Goal: Task Accomplishment & Management: Manage account settings

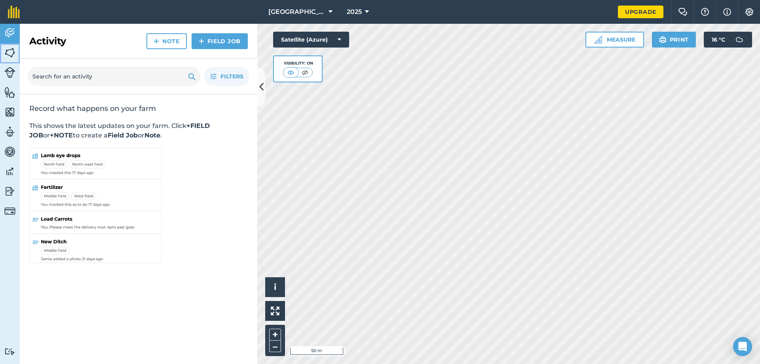
click at [11, 52] on img at bounding box center [9, 53] width 11 height 12
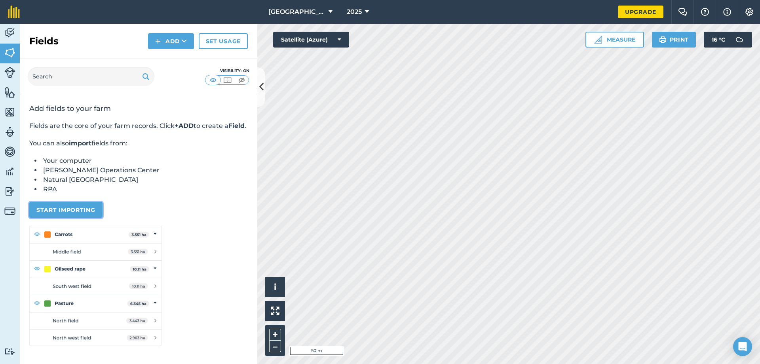
click at [68, 218] on button "Start importing" at bounding box center [65, 210] width 73 height 16
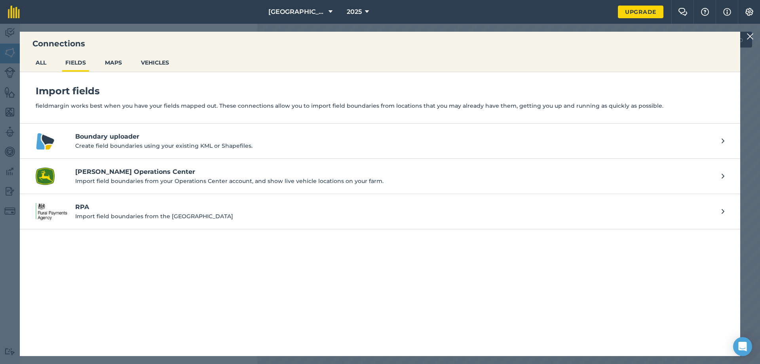
click at [116, 220] on p "Import field boundaries from the [GEOGRAPHIC_DATA]" at bounding box center [394, 216] width 639 height 9
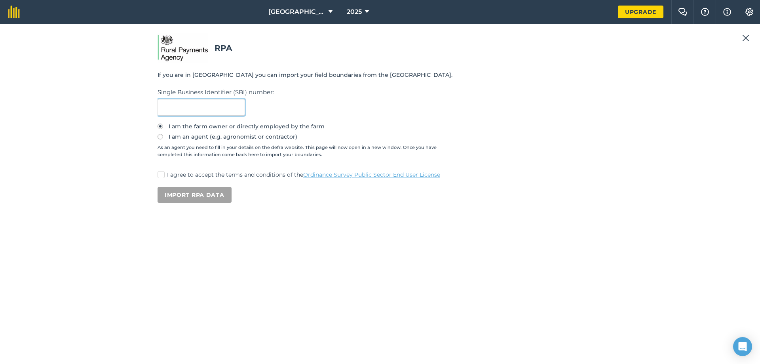
click at [206, 106] on input "text" at bounding box center [202, 107] width 88 height 17
paste input "106327258"
type input "106327258"
click at [173, 171] on p "I agree to accept the terms and conditions of the Ordinance Survey Public Secto…" at bounding box center [385, 175] width 436 height 8
click at [163, 171] on input "I agree to accept the terms and conditions of the Ordinance Survey Public Secto…" at bounding box center [160, 173] width 5 height 5
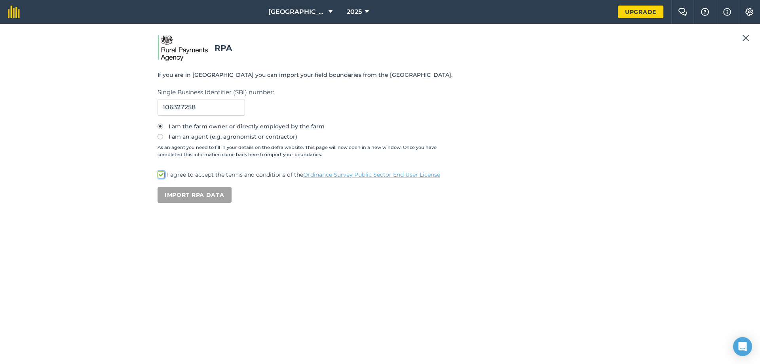
checkbox input "true"
click at [197, 194] on button "Import RPA data" at bounding box center [195, 195] width 74 height 16
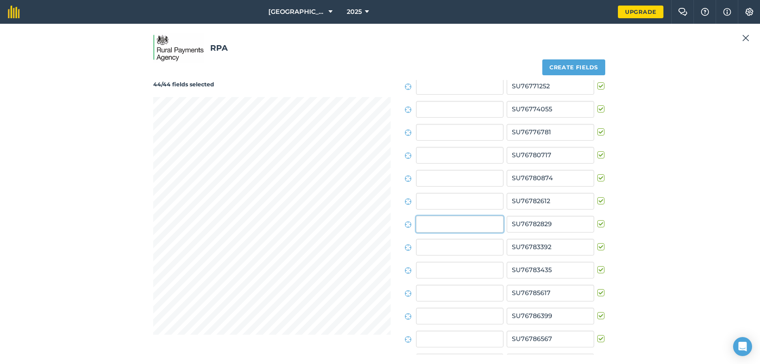
scroll to position [300, 0]
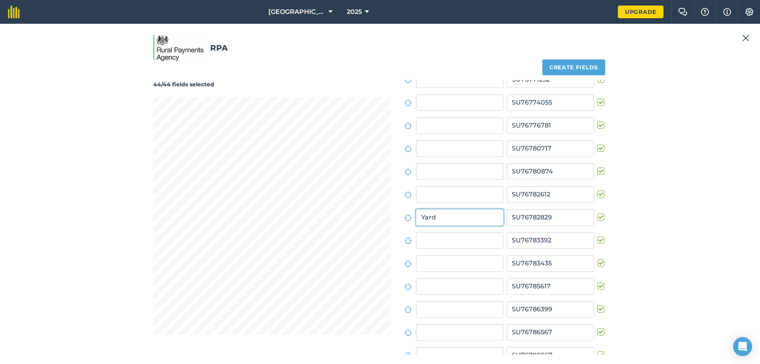
type input "Yard"
type input "[DEMOGRAPHIC_DATA][GEOGRAPHIC_DATA] 2"
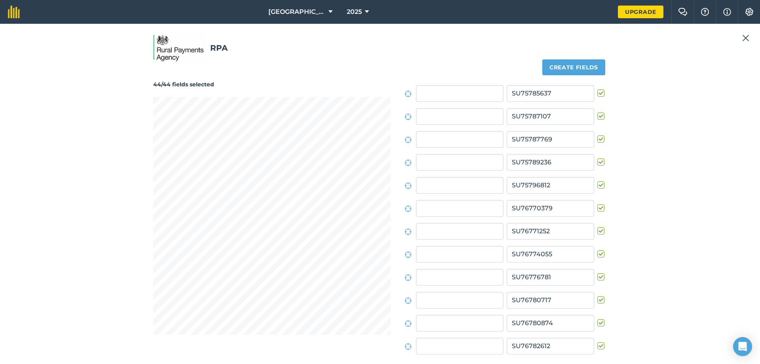
scroll to position [139, 0]
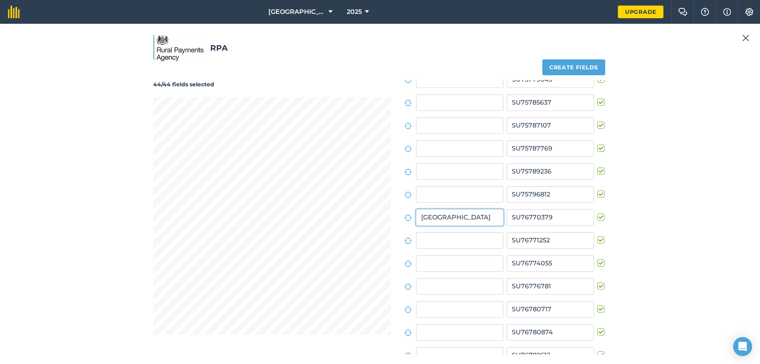
type input "[GEOGRAPHIC_DATA]"
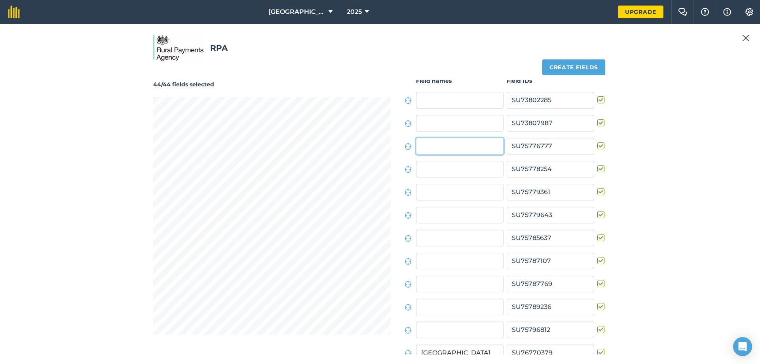
scroll to position [0, 0]
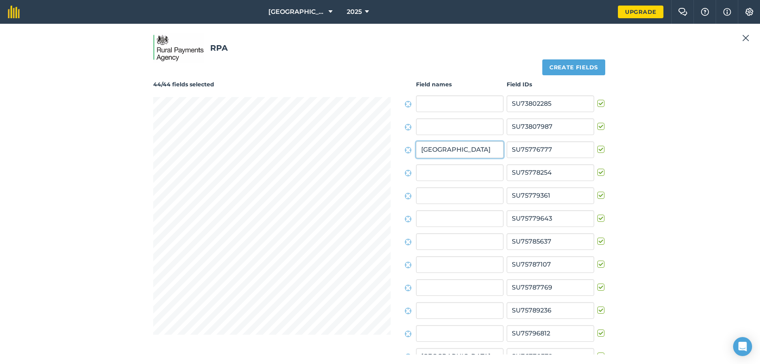
type input "[GEOGRAPHIC_DATA]"
type input "Chalky Hill"
type input "[GEOGRAPHIC_DATA]"
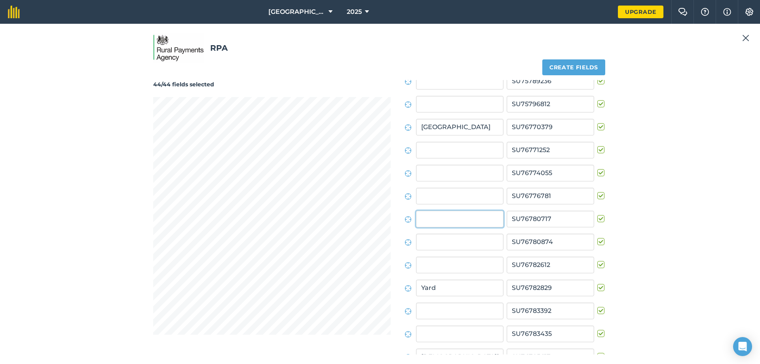
scroll to position [231, 0]
type input "Chestnuts"
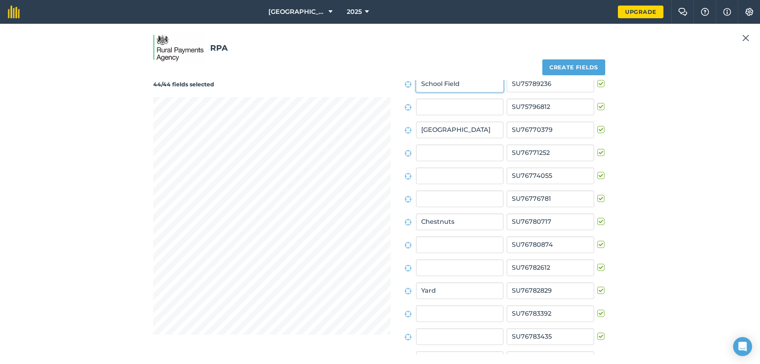
type input "School Field"
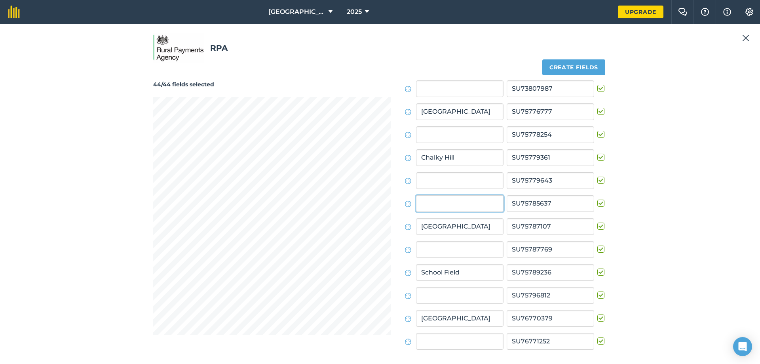
scroll to position [24, 0]
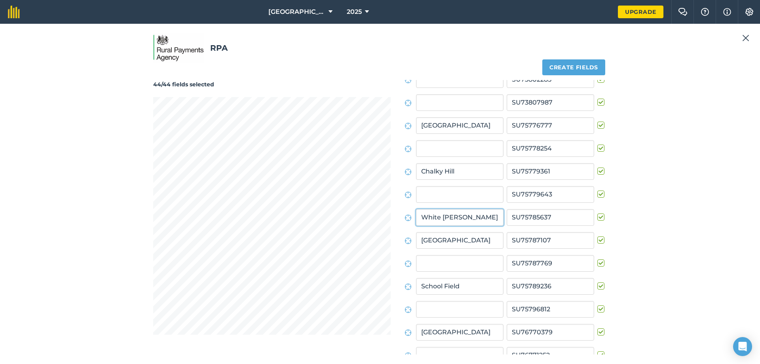
type input "White [PERSON_NAME]"
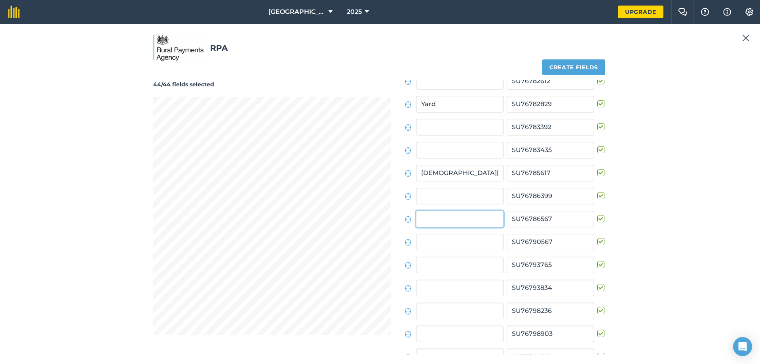
scroll to position [415, 0]
type input "Water Slades"
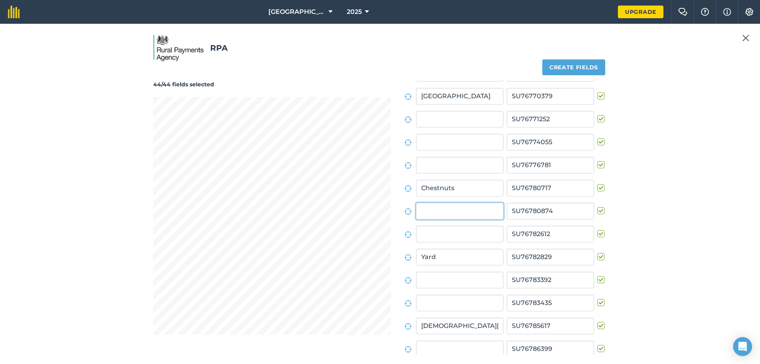
scroll to position [254, 0]
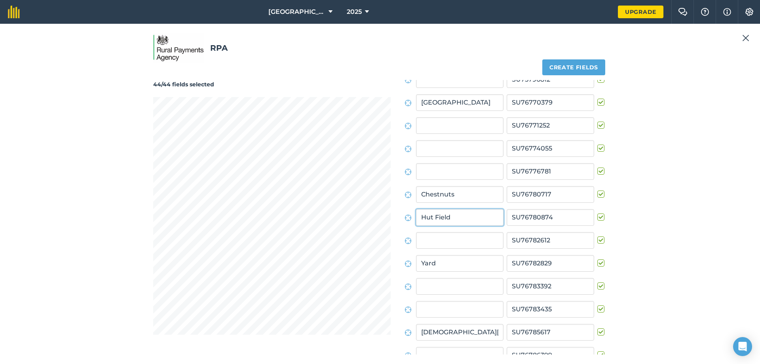
type input "Hut Field"
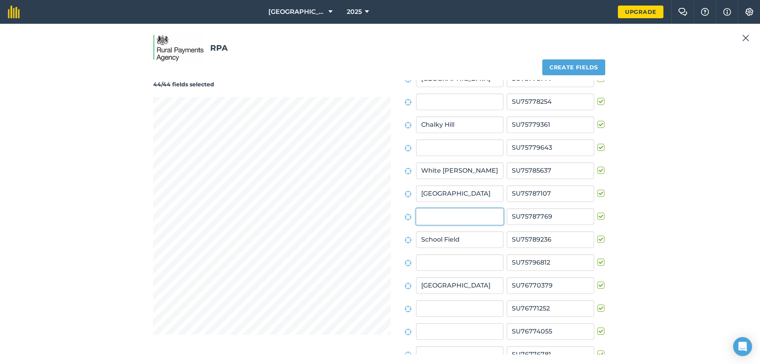
scroll to position [70, 0]
type input "Short Cut"
type input "[PERSON_NAME]"
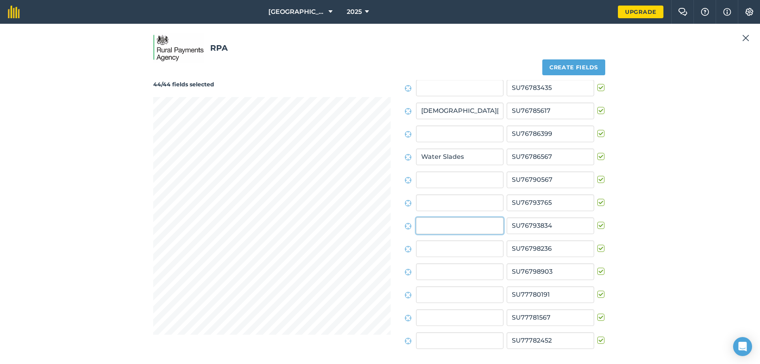
scroll to position [483, 0]
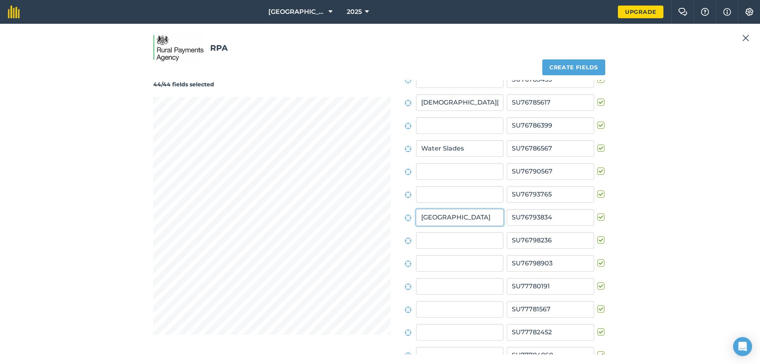
type input "[GEOGRAPHIC_DATA]"
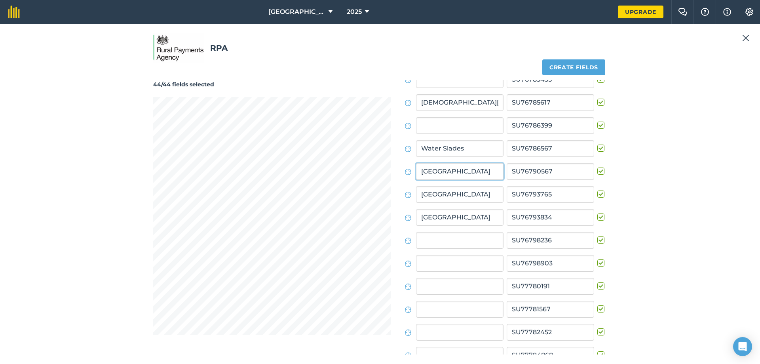
type input "[GEOGRAPHIC_DATA]"
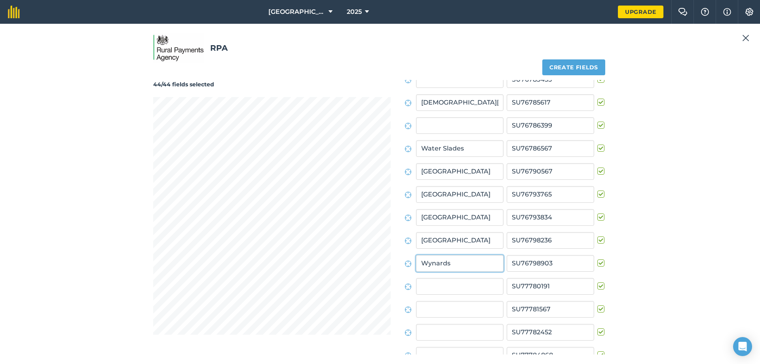
type input "Wynards"
type input "05 Acres"
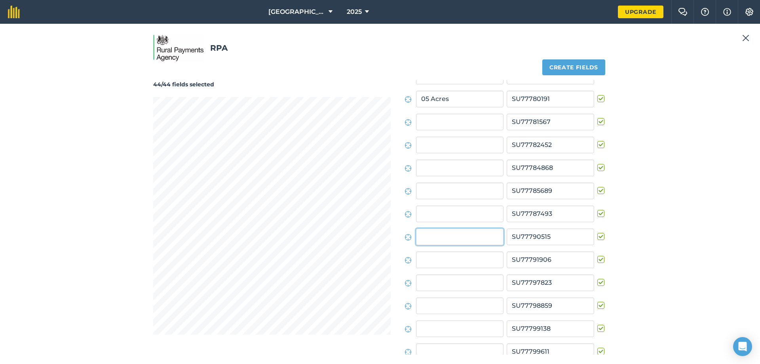
scroll to position [690, 0]
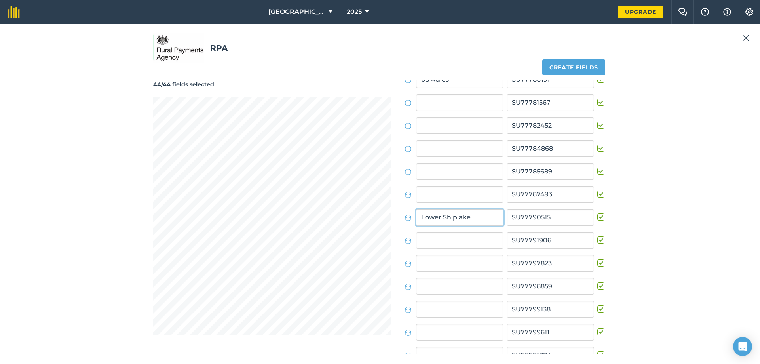
type input "Lower Shiplake"
type input "Fair [PERSON_NAME]"
type input "Big Field"
type input "Viaduct"
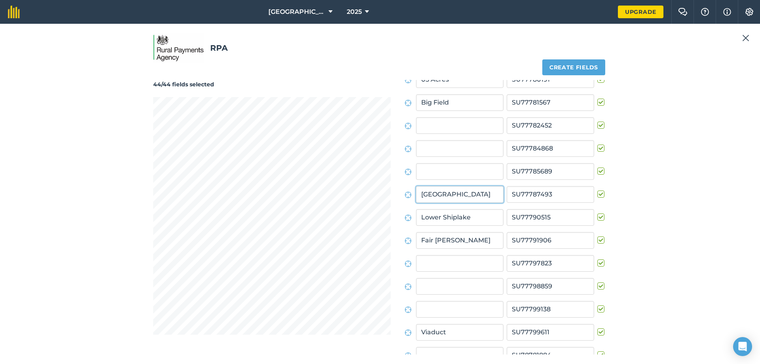
type input "[GEOGRAPHIC_DATA]"
click at [569, 66] on button "Create fields" at bounding box center [573, 67] width 63 height 16
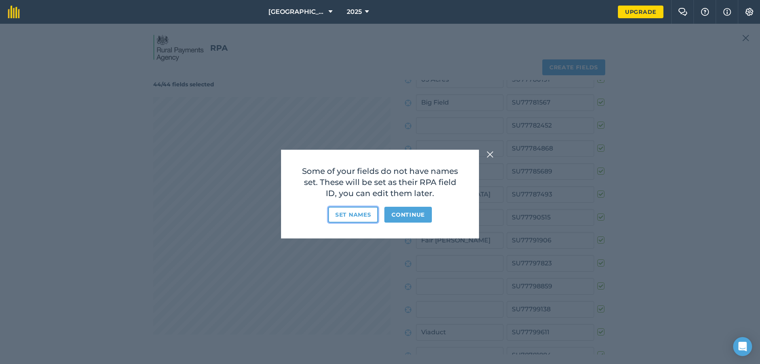
click at [358, 215] on button "Set names" at bounding box center [353, 215] width 50 height 16
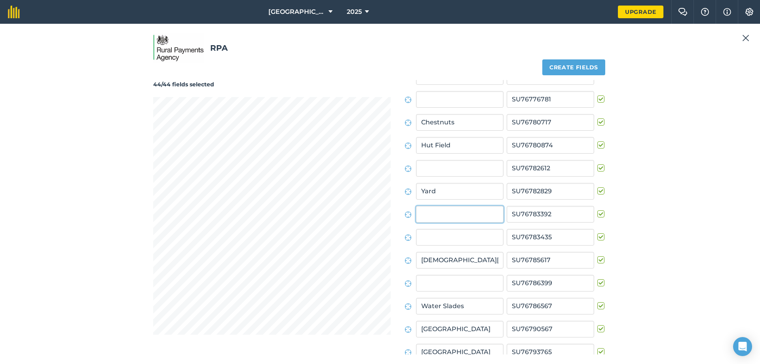
scroll to position [323, 0]
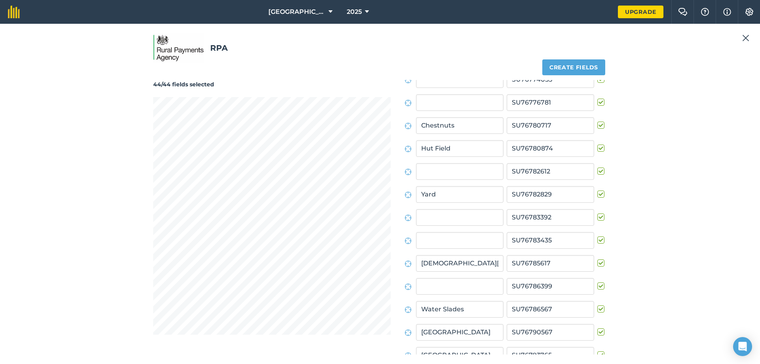
click at [601, 213] on label at bounding box center [603, 213] width 10 height 0
click at [601, 217] on input "checkbox" at bounding box center [600, 215] width 5 height 5
checkbox input "false"
click at [600, 282] on label at bounding box center [603, 282] width 10 height 0
click at [600, 287] on input "checkbox" at bounding box center [600, 284] width 5 height 5
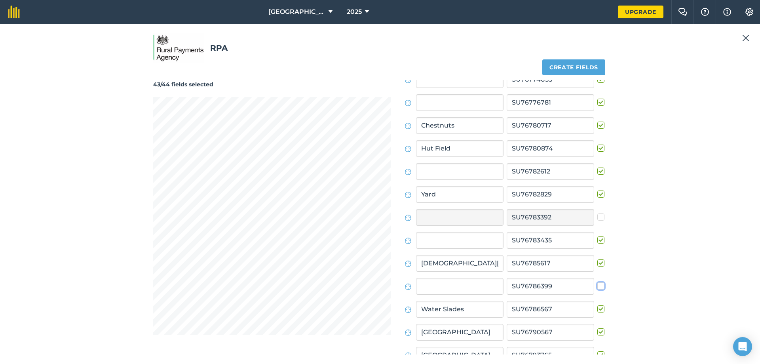
checkbox input "false"
click at [586, 62] on button "Create fields" at bounding box center [573, 67] width 63 height 16
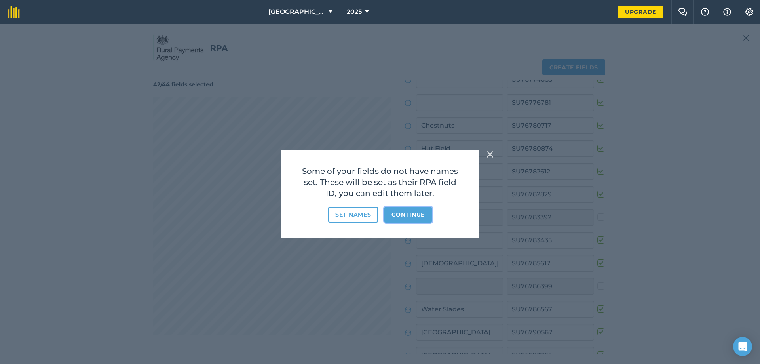
click at [422, 214] on button "Continue" at bounding box center [408, 215] width 48 height 16
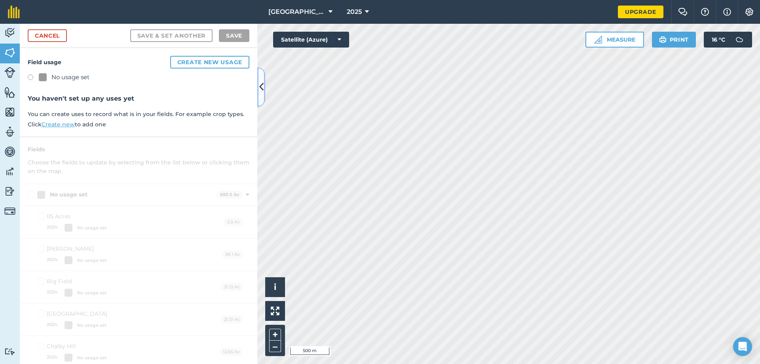
click at [263, 88] on icon at bounding box center [261, 87] width 4 height 14
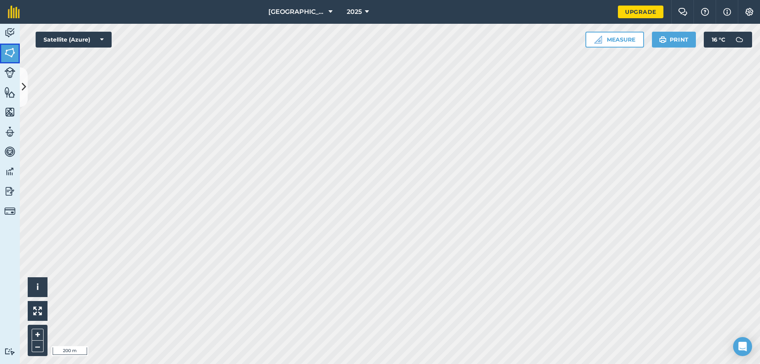
click at [10, 53] on img at bounding box center [9, 53] width 11 height 12
click at [24, 89] on icon at bounding box center [24, 87] width 4 height 14
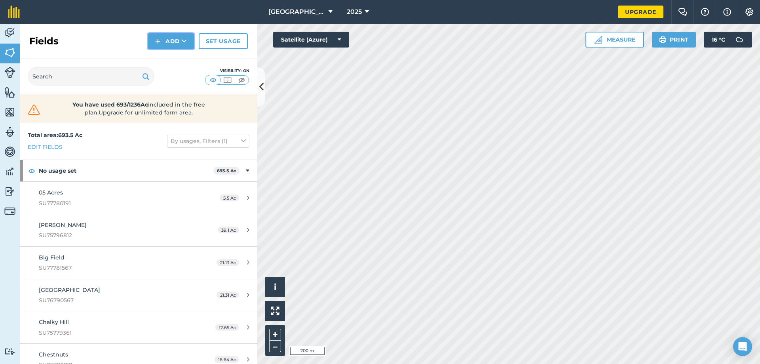
click at [168, 46] on button "Add" at bounding box center [171, 41] width 46 height 16
click at [172, 60] on link "Draw" at bounding box center [171, 58] width 44 height 17
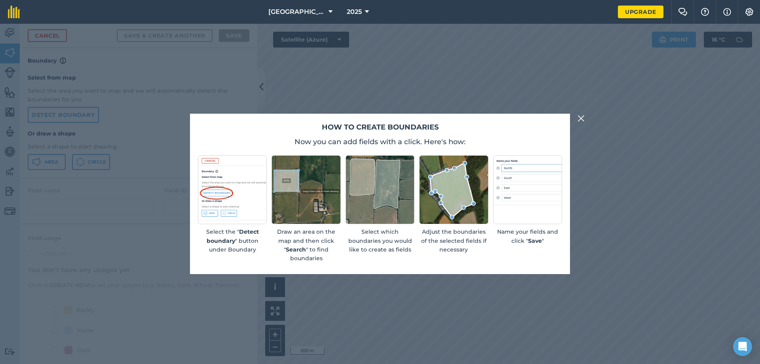
click at [581, 120] on img at bounding box center [581, 119] width 7 height 10
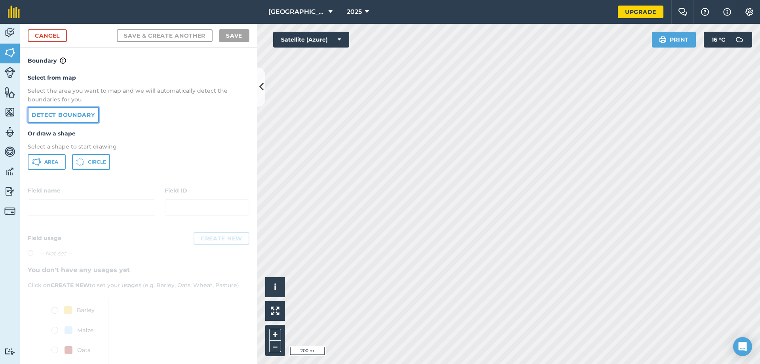
click at [88, 116] on link "Detect boundary" at bounding box center [63, 115] width 71 height 16
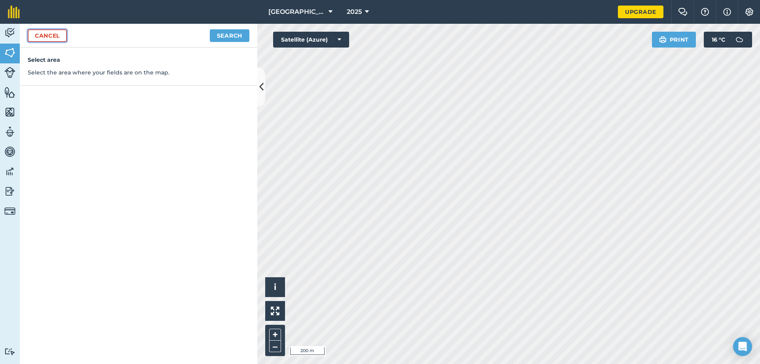
click at [51, 38] on link "Cancel" at bounding box center [47, 35] width 39 height 13
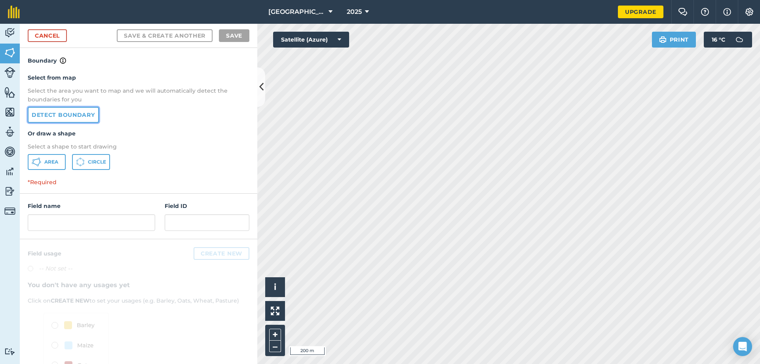
click at [81, 114] on link "Detect boundary" at bounding box center [63, 115] width 71 height 16
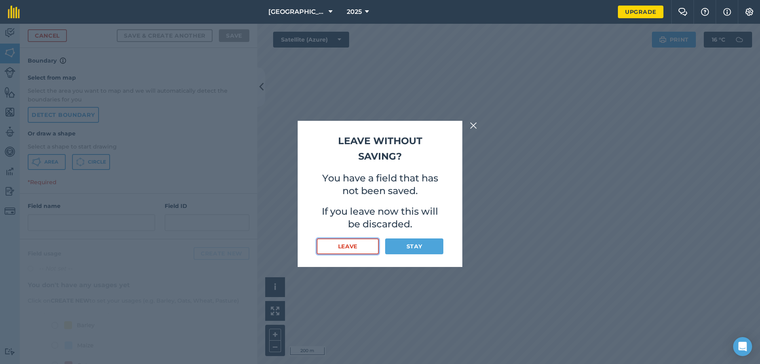
click at [358, 245] on button "Leave" at bounding box center [348, 246] width 62 height 16
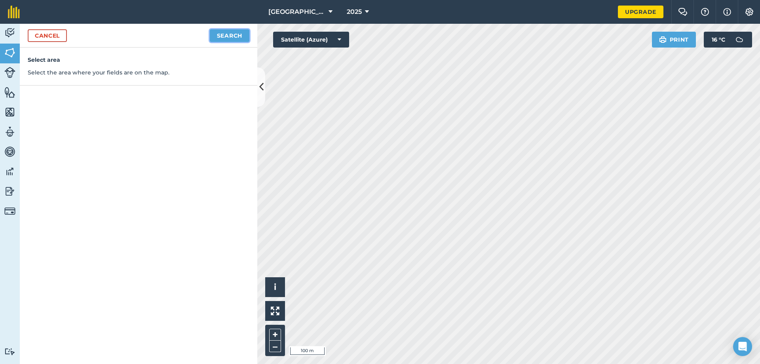
click at [225, 38] on button "Search" at bounding box center [230, 35] width 40 height 13
click at [217, 41] on button "Continue to edit boundaries" at bounding box center [190, 35] width 120 height 13
click at [227, 34] on button "Continue to name fields" at bounding box center [198, 35] width 103 height 13
click at [139, 80] on input "text" at bounding box center [104, 76] width 129 height 17
type input "Heathhill"
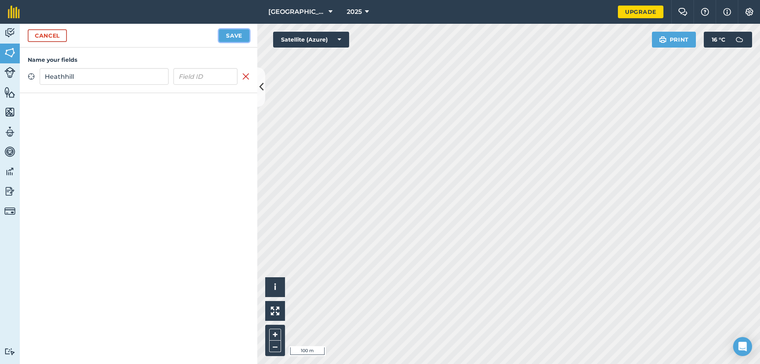
click at [229, 36] on button "Save" at bounding box center [234, 35] width 30 height 13
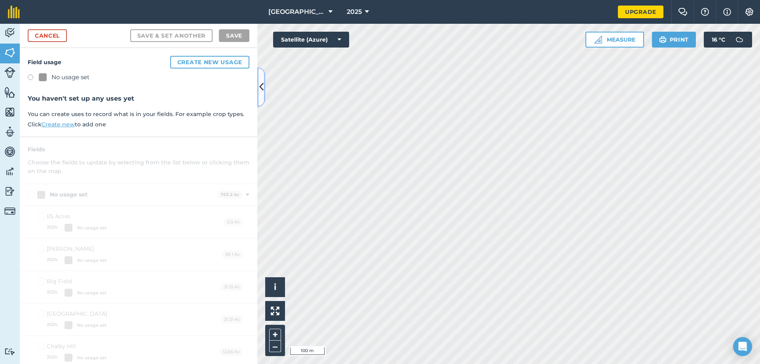
click at [261, 86] on icon at bounding box center [261, 87] width 4 height 14
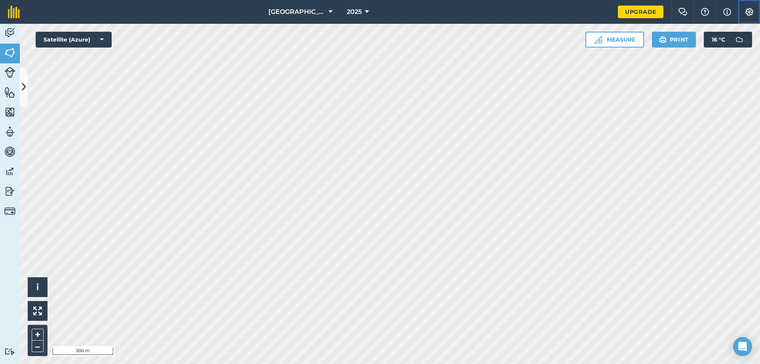
click at [752, 13] on img at bounding box center [750, 12] width 10 height 8
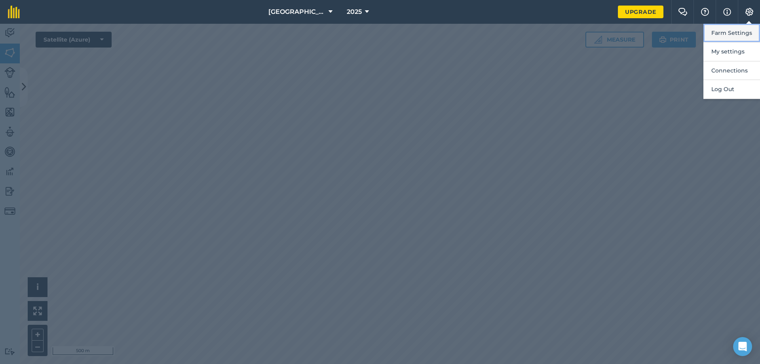
click at [744, 34] on button "Farm Settings" at bounding box center [732, 33] width 57 height 19
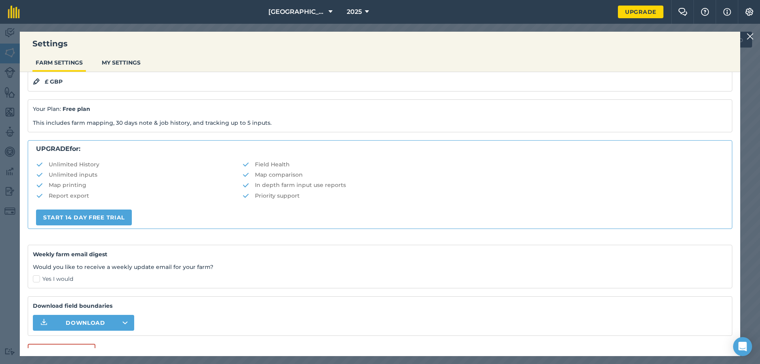
scroll to position [96, 0]
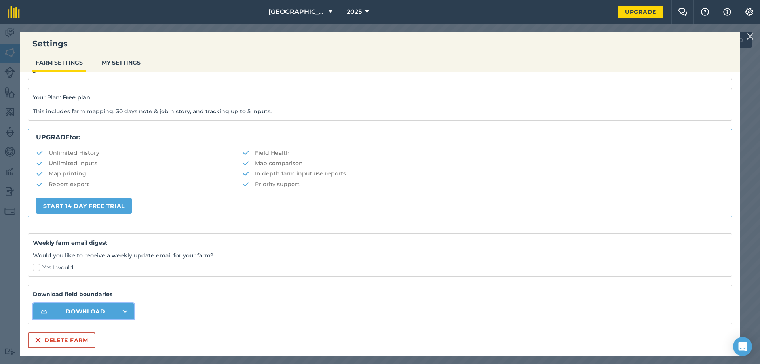
click at [129, 312] on button "Download" at bounding box center [83, 311] width 101 height 16
click at [209, 310] on div "Download field boundaries Download" at bounding box center [380, 305] width 705 height 40
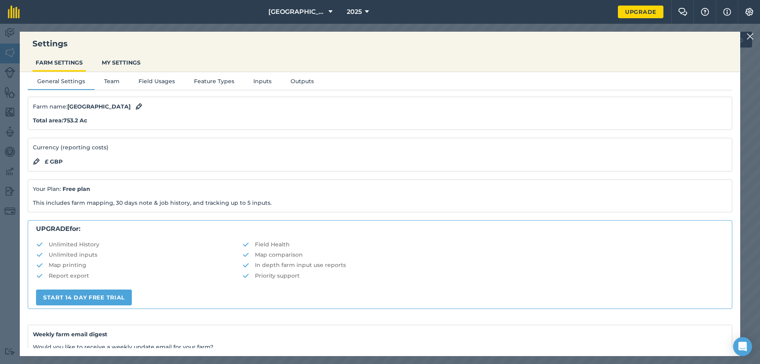
scroll to position [0, 0]
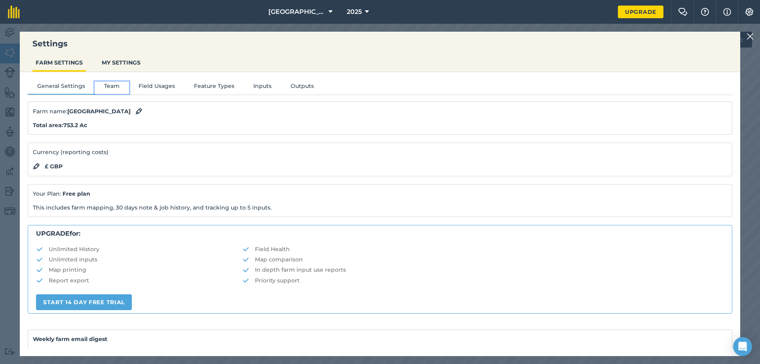
click at [112, 88] on button "Team" at bounding box center [112, 88] width 34 height 12
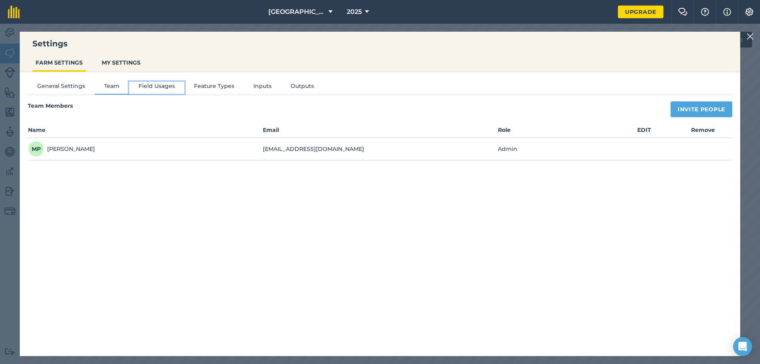
click at [163, 83] on button "Field Usages" at bounding box center [156, 88] width 55 height 12
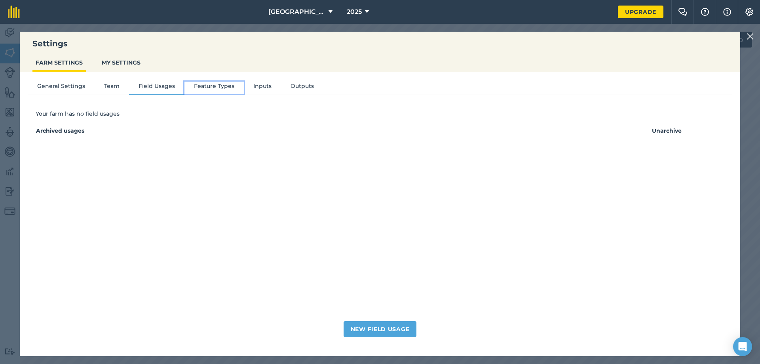
click at [202, 88] on button "Feature Types" at bounding box center [214, 88] width 59 height 12
click at [262, 86] on button "Inputs" at bounding box center [262, 88] width 37 height 12
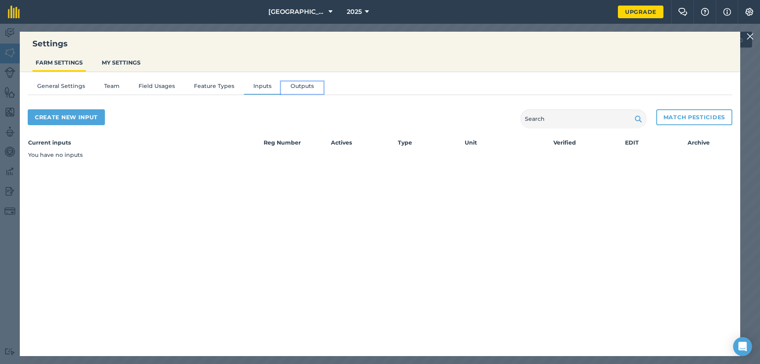
click at [295, 85] on button "Outputs" at bounding box center [302, 88] width 42 height 12
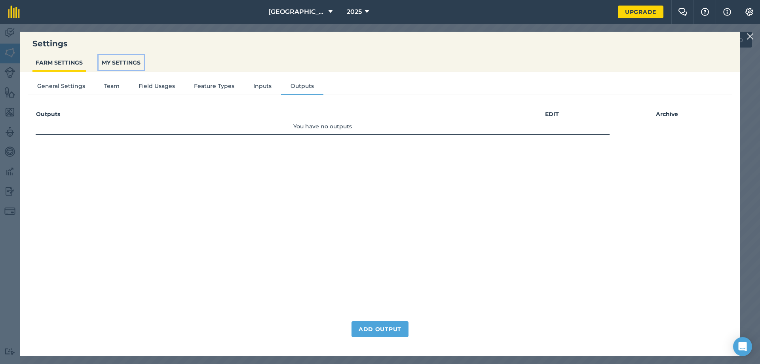
click at [121, 58] on button "MY SETTINGS" at bounding box center [121, 62] width 45 height 15
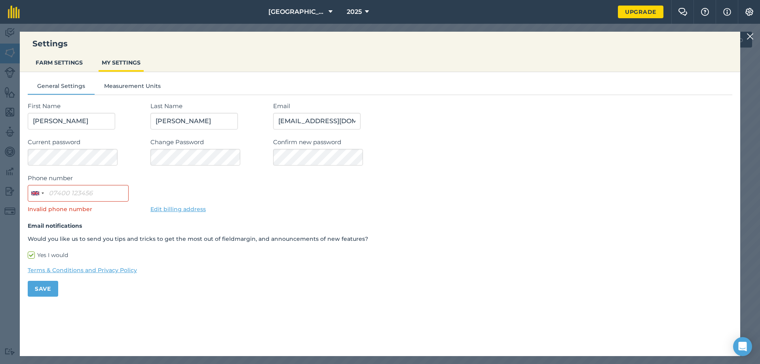
click at [754, 38] on div at bounding box center [752, 37] width 10 height 10
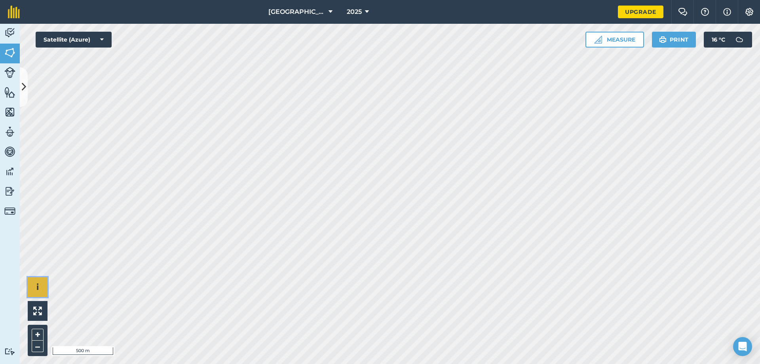
click at [38, 287] on span "i" at bounding box center [37, 287] width 2 height 10
click at [708, 11] on img at bounding box center [705, 12] width 10 height 8
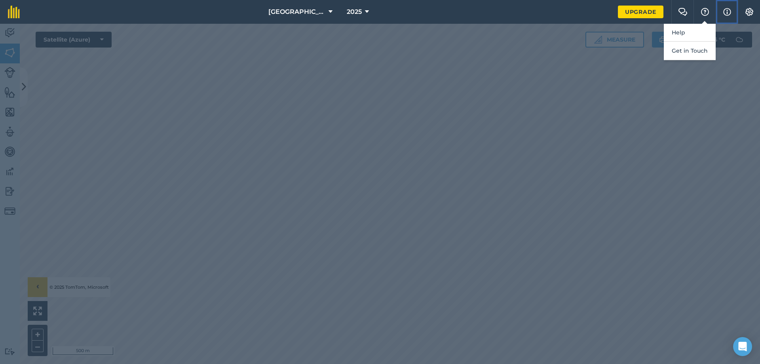
click at [730, 11] on img at bounding box center [727, 12] width 8 height 10
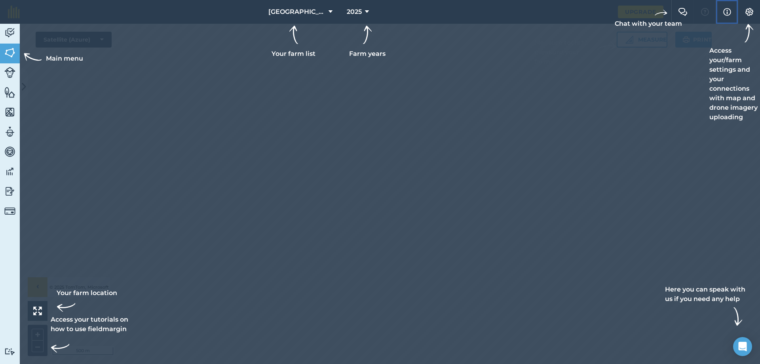
click at [725, 10] on img at bounding box center [727, 12] width 8 height 10
click at [753, 9] on img at bounding box center [750, 12] width 10 height 8
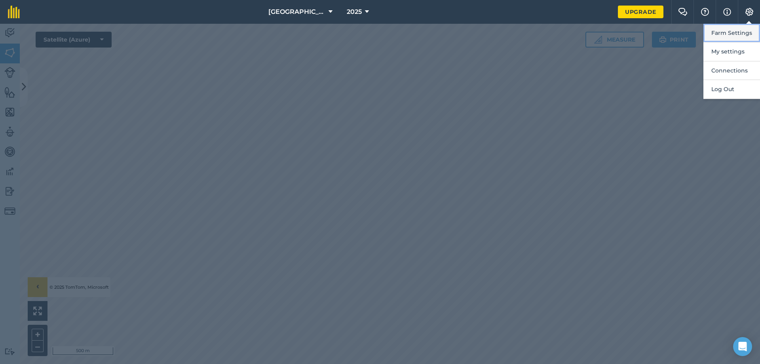
click at [729, 36] on button "Farm Settings" at bounding box center [732, 33] width 57 height 19
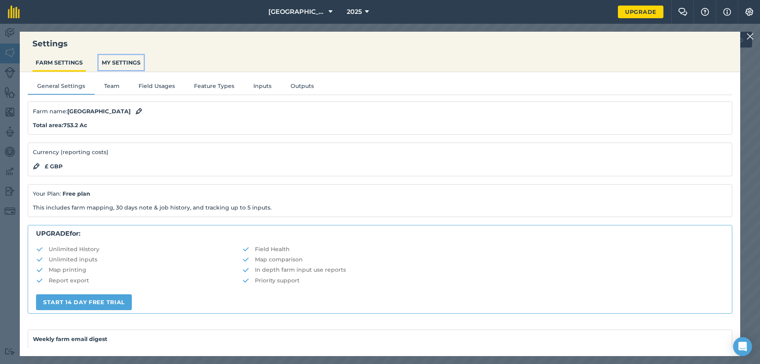
click at [127, 65] on button "MY SETTINGS" at bounding box center [121, 62] width 45 height 15
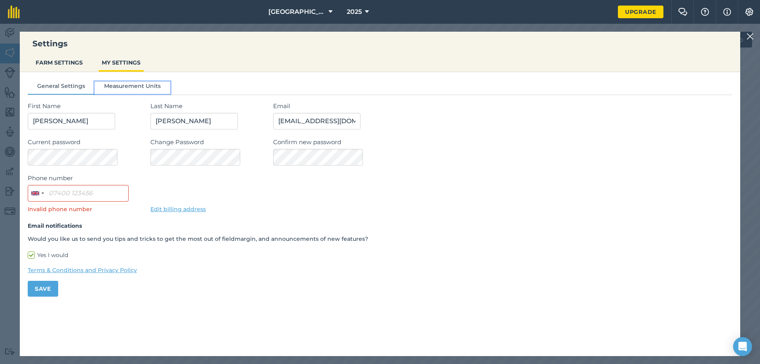
click at [121, 85] on button "Measurement Units" at bounding box center [133, 88] width 76 height 12
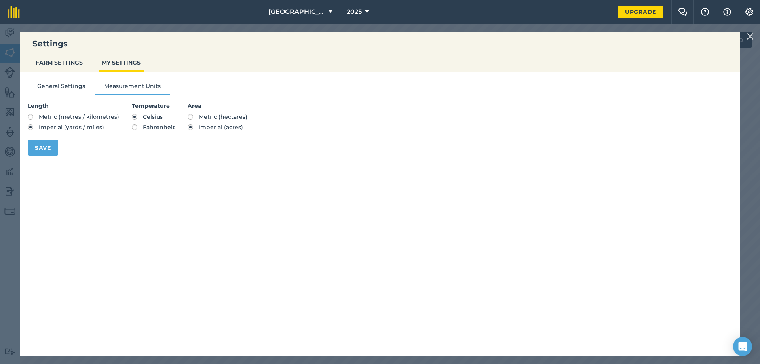
click at [204, 117] on span "Metric (hectares)" at bounding box center [223, 116] width 49 height 7
radio input "true"
radio input "false"
click at [40, 118] on span "Metric (metres / kilometres)" at bounding box center [79, 116] width 80 height 7
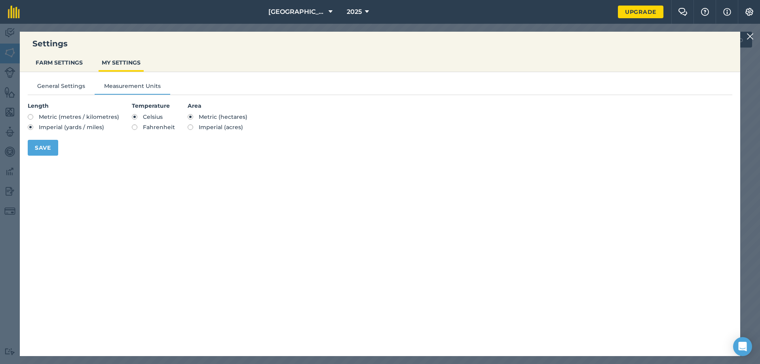
radio input "true"
radio input "false"
click at [42, 146] on button "Save" at bounding box center [43, 148] width 30 height 16
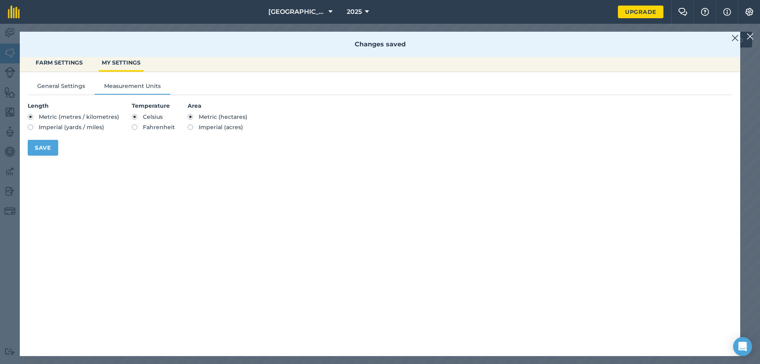
click at [734, 39] on img at bounding box center [735, 38] width 7 height 10
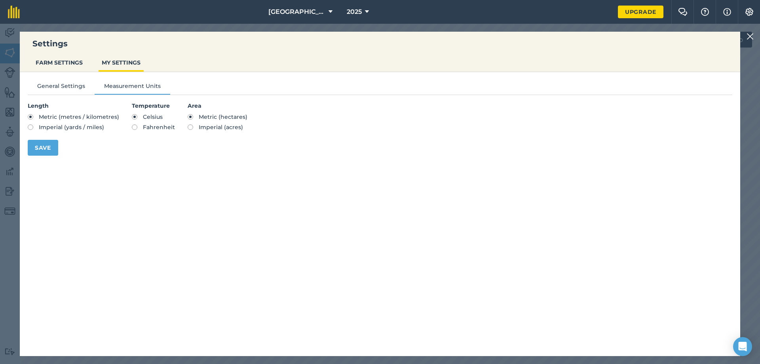
click at [749, 36] on img at bounding box center [750, 37] width 7 height 10
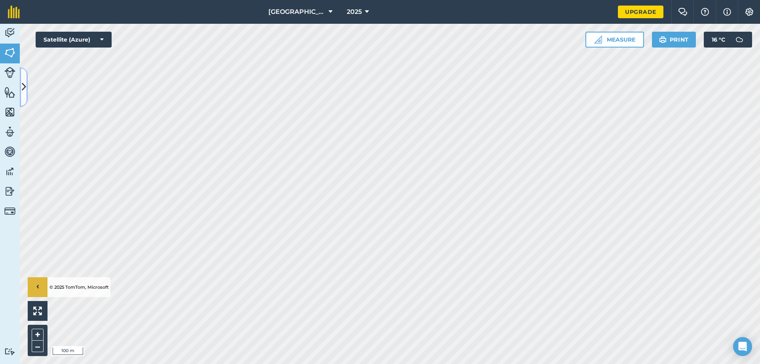
click at [23, 85] on icon at bounding box center [24, 87] width 4 height 14
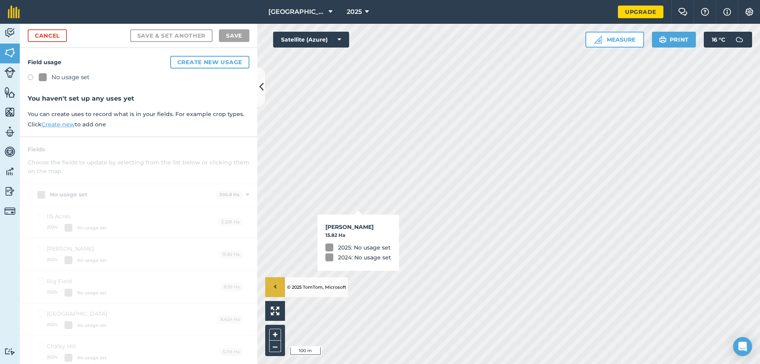
checkbox input "true"
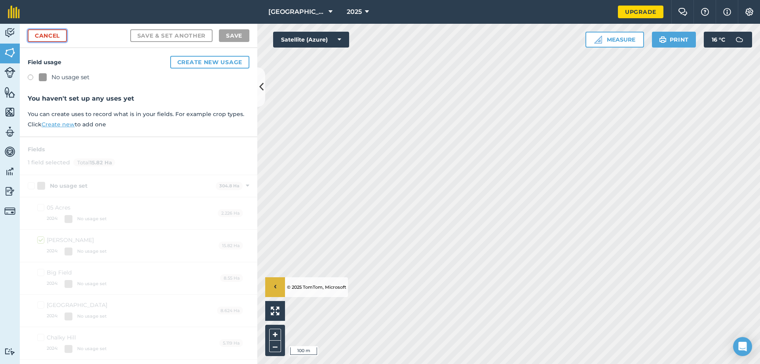
click at [45, 35] on link "Cancel" at bounding box center [47, 35] width 39 height 13
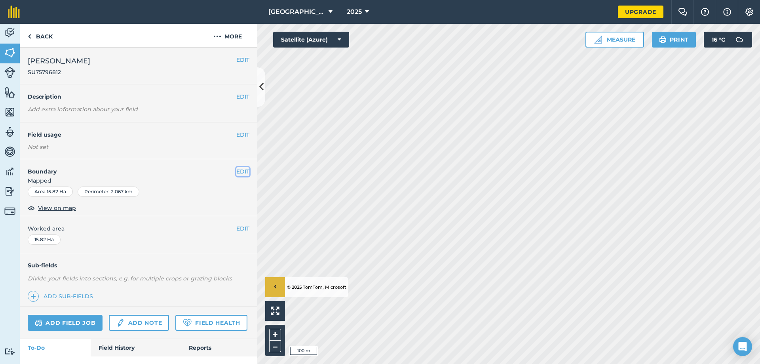
click at [236, 174] on button "EDIT" at bounding box center [242, 171] width 13 height 9
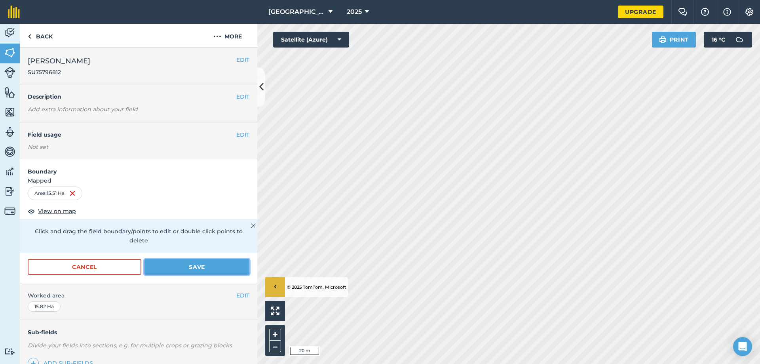
click at [179, 265] on button "Save" at bounding box center [197, 267] width 105 height 16
